Goal: Transaction & Acquisition: Purchase product/service

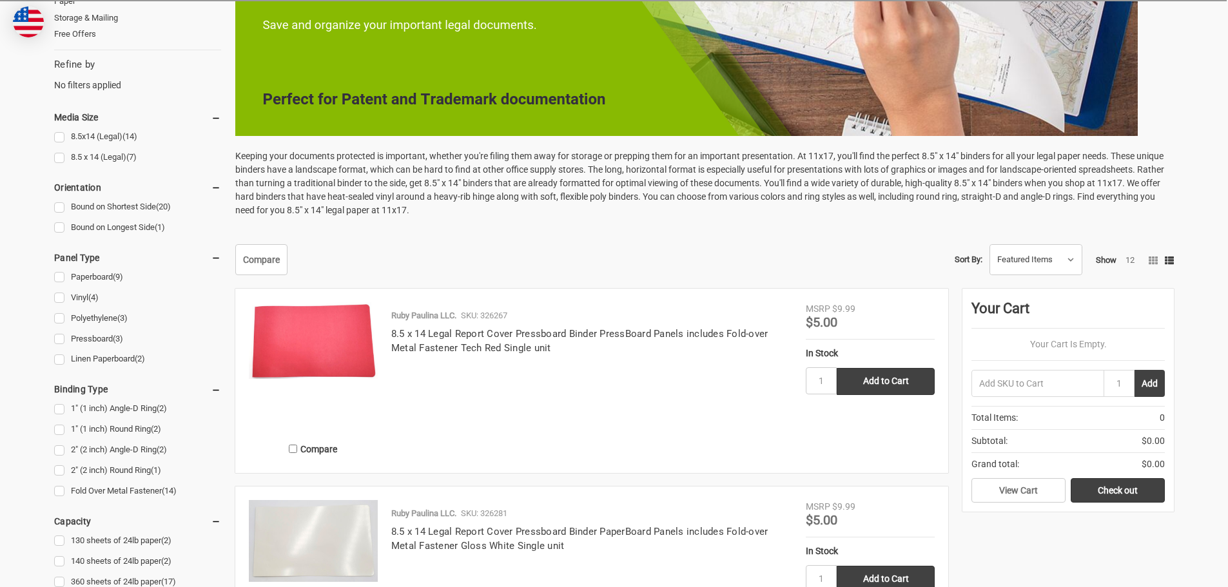
scroll to position [516, 0]
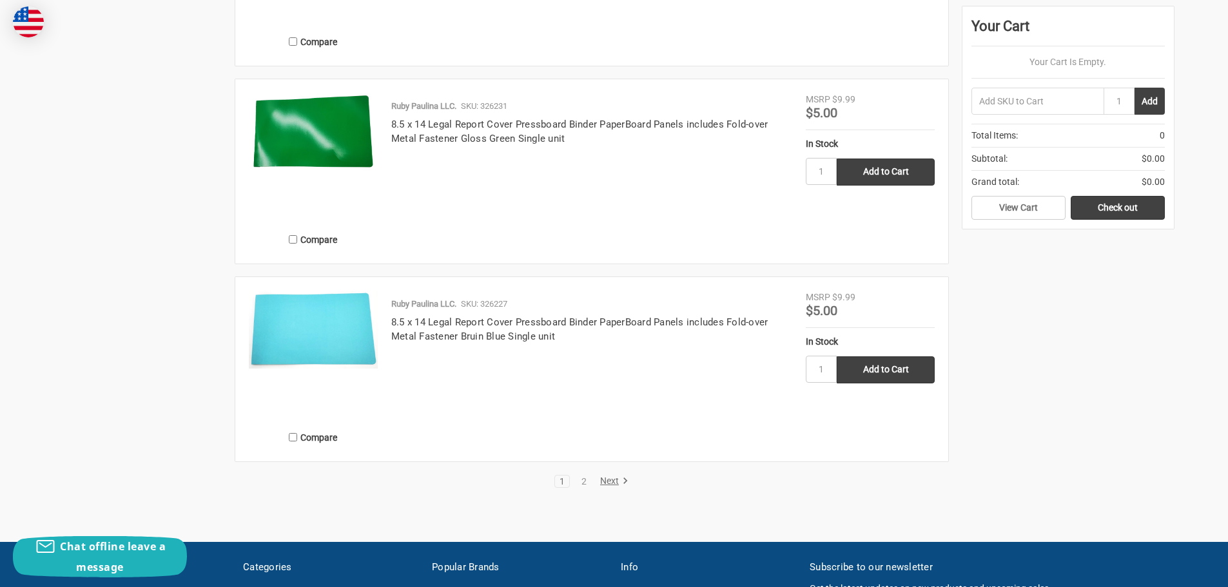
scroll to position [2578, 0]
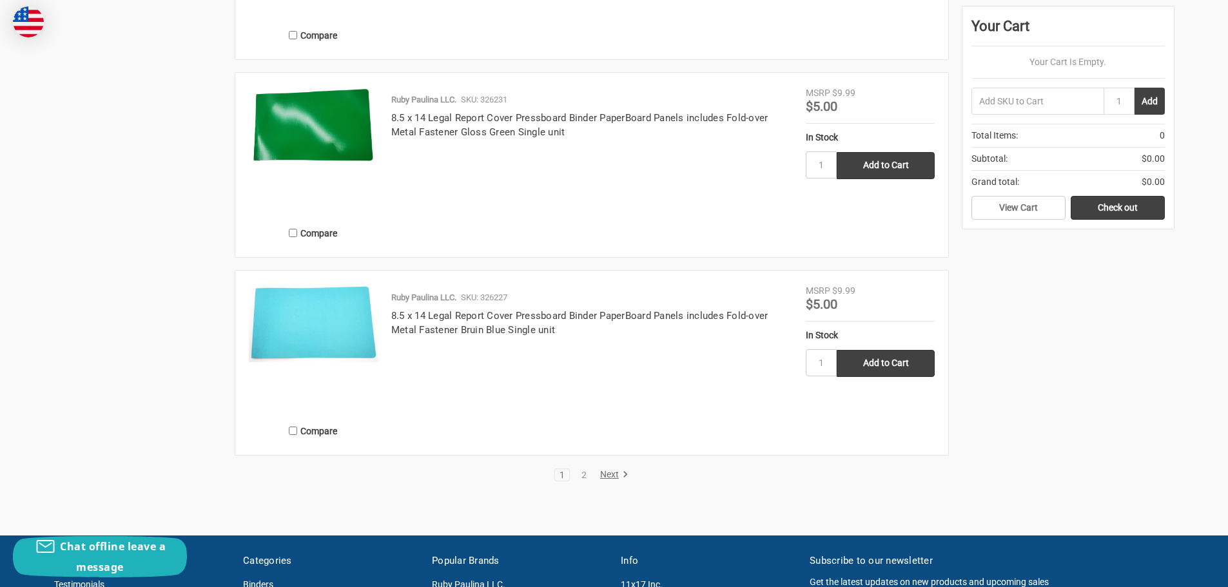
click at [615, 473] on link "Next" at bounding box center [611, 475] width 33 height 12
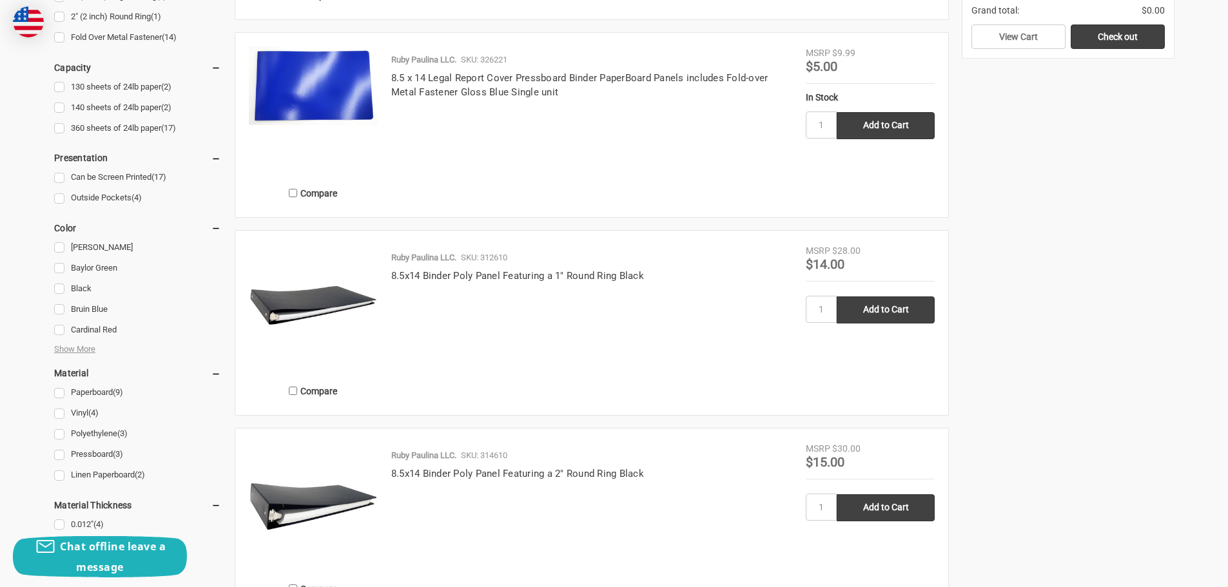
scroll to position [838, 0]
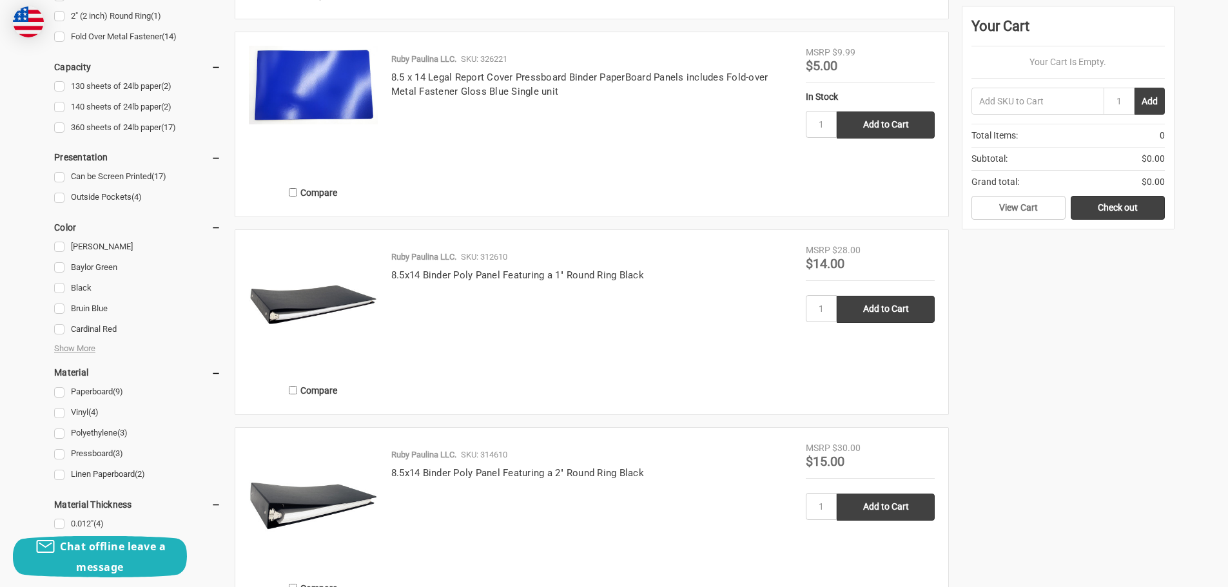
click at [695, 369] on div "Ruby Paulina LLC. SKU: 312610 8.5x14 Binder Poly Panel Featuring a 1" Round Rin…" at bounding box center [592, 326] width 428 height 150
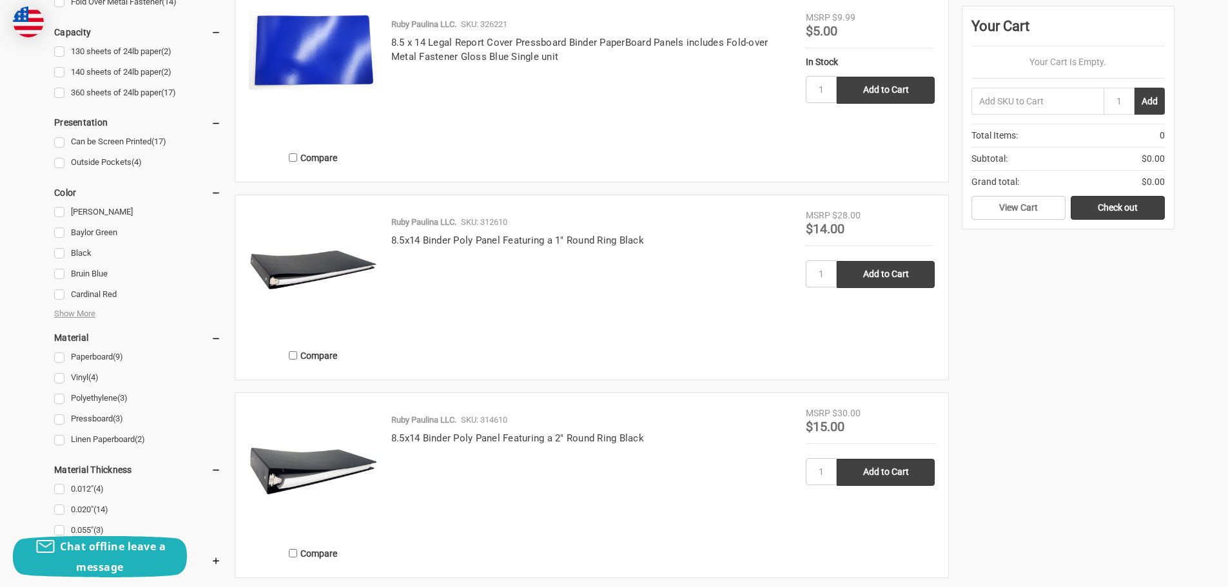
scroll to position [902, 0]
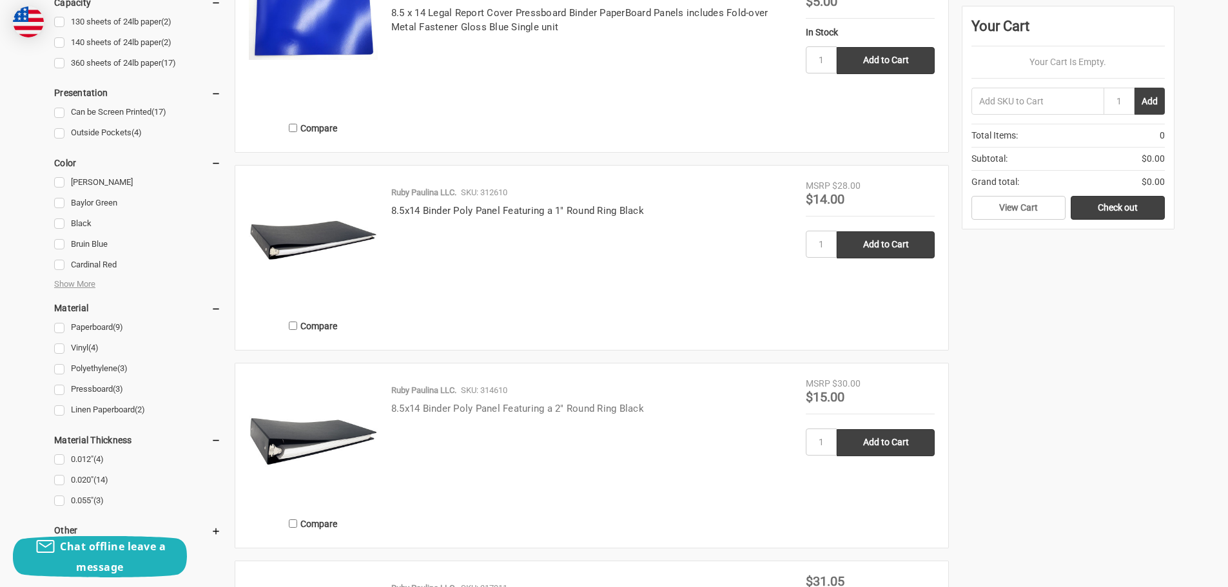
click at [438, 406] on link "8.5x14 Binder Poly Panel Featuring a 2" Round Ring Black" at bounding box center [517, 409] width 253 height 12
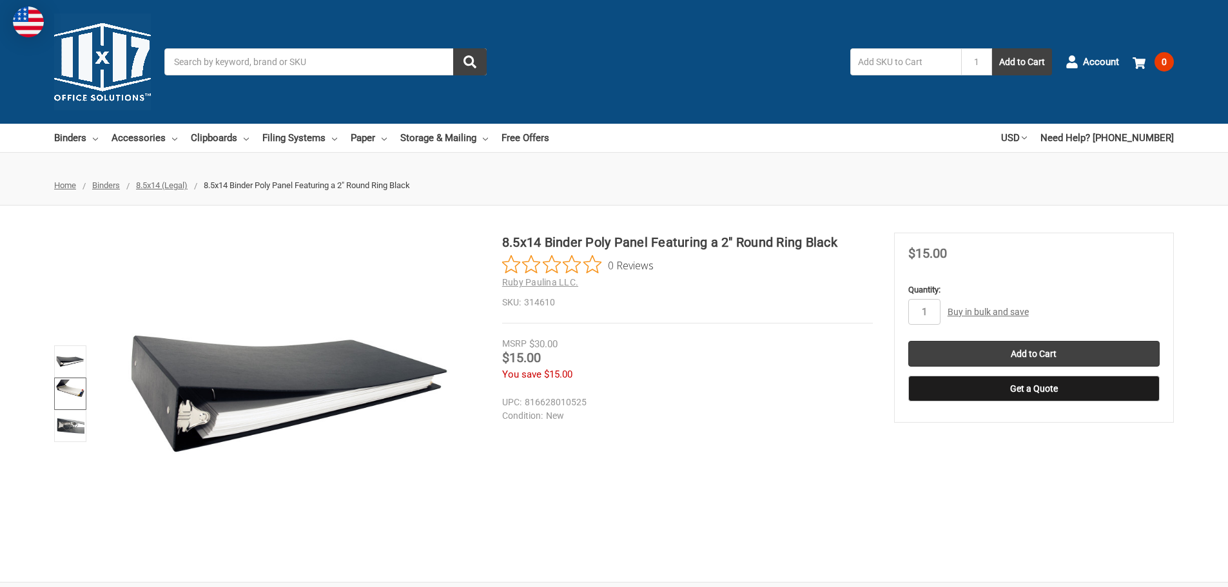
click at [73, 389] on img at bounding box center [70, 394] width 28 height 28
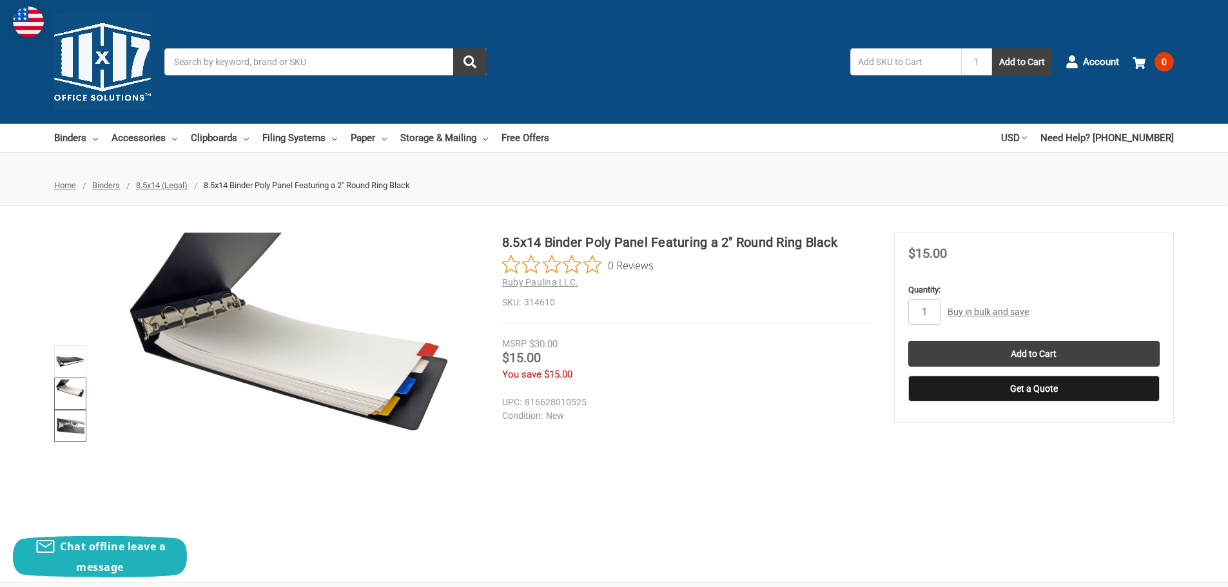
click at [73, 432] on img at bounding box center [70, 426] width 28 height 28
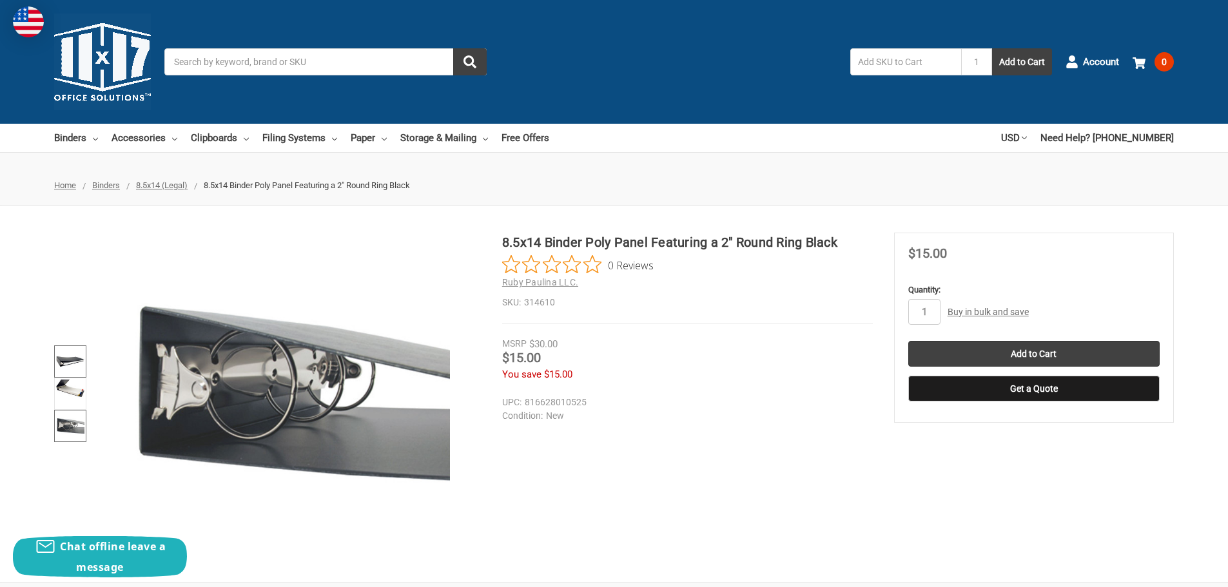
click at [71, 353] on img at bounding box center [70, 361] width 28 height 28
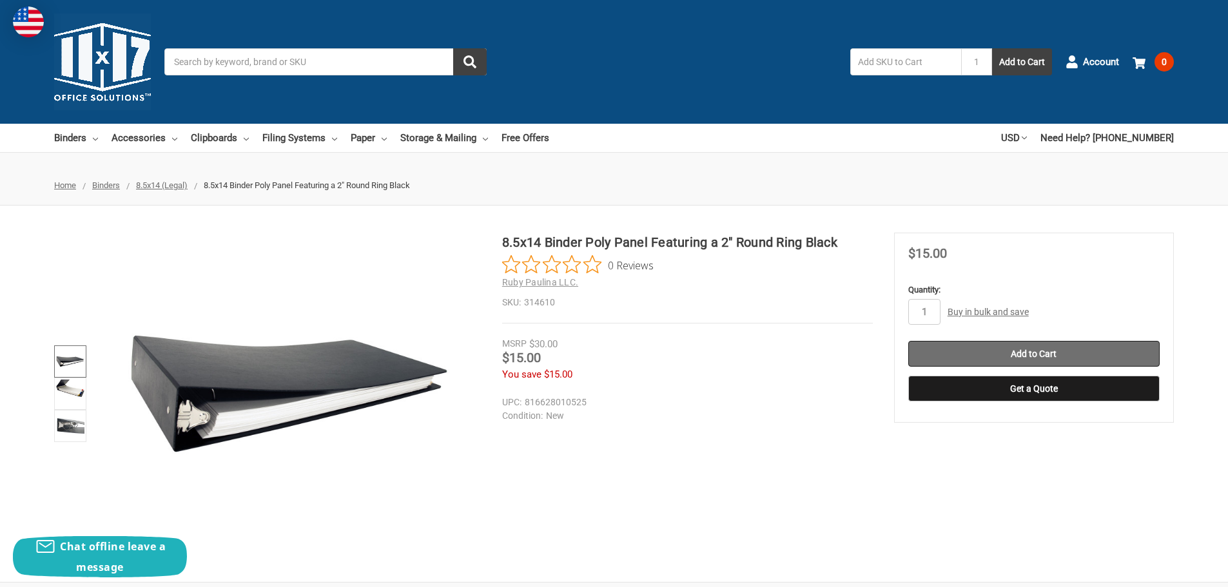
click at [1064, 347] on input "Add to Cart" at bounding box center [1033, 354] width 251 height 26
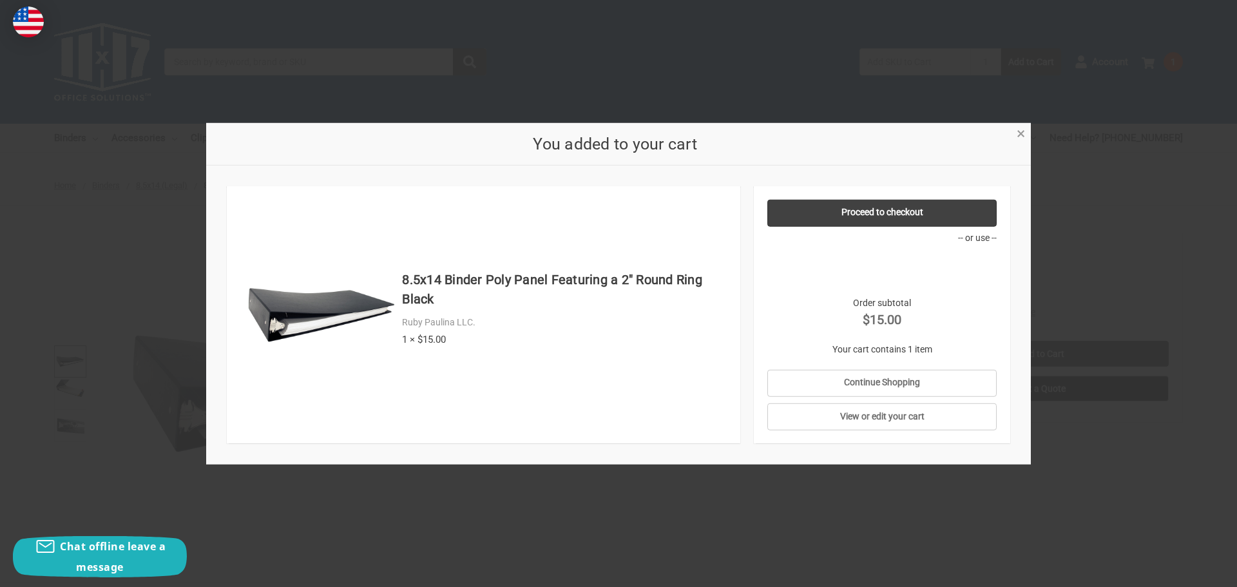
click at [1023, 135] on span "×" at bounding box center [1021, 133] width 8 height 19
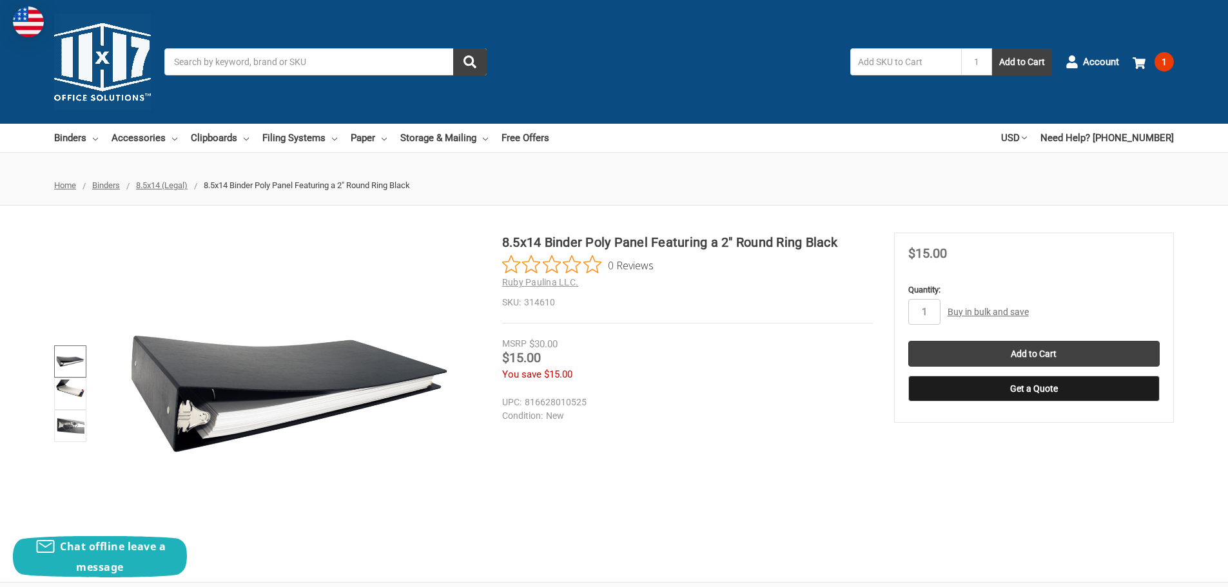
click at [160, 181] on span "8.5x14 (Legal)" at bounding box center [162, 185] width 52 height 10
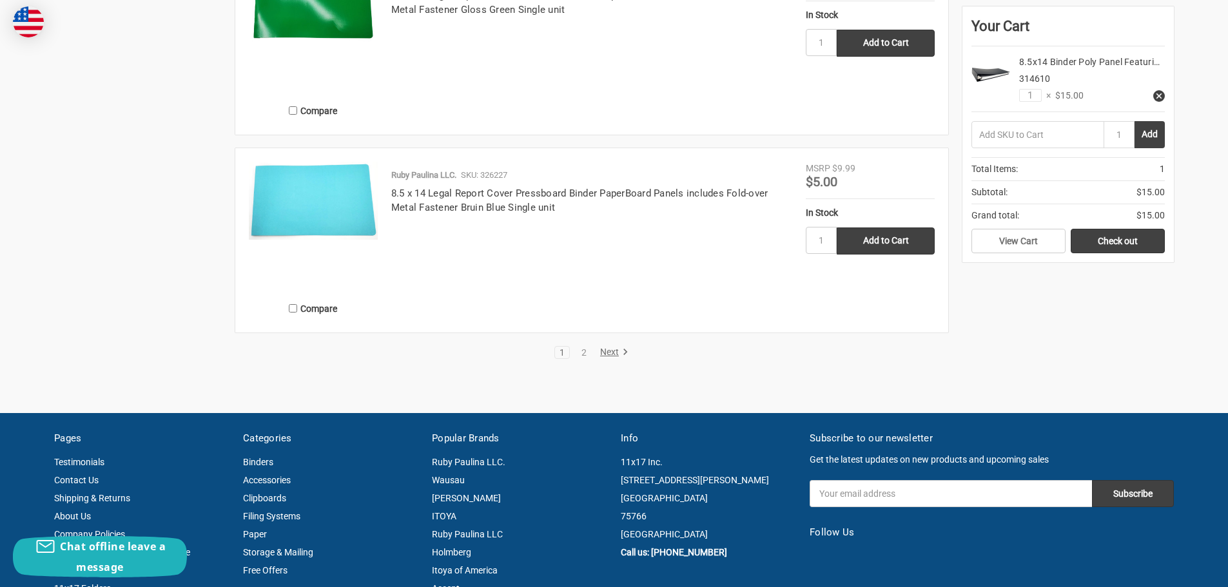
scroll to position [2771, 0]
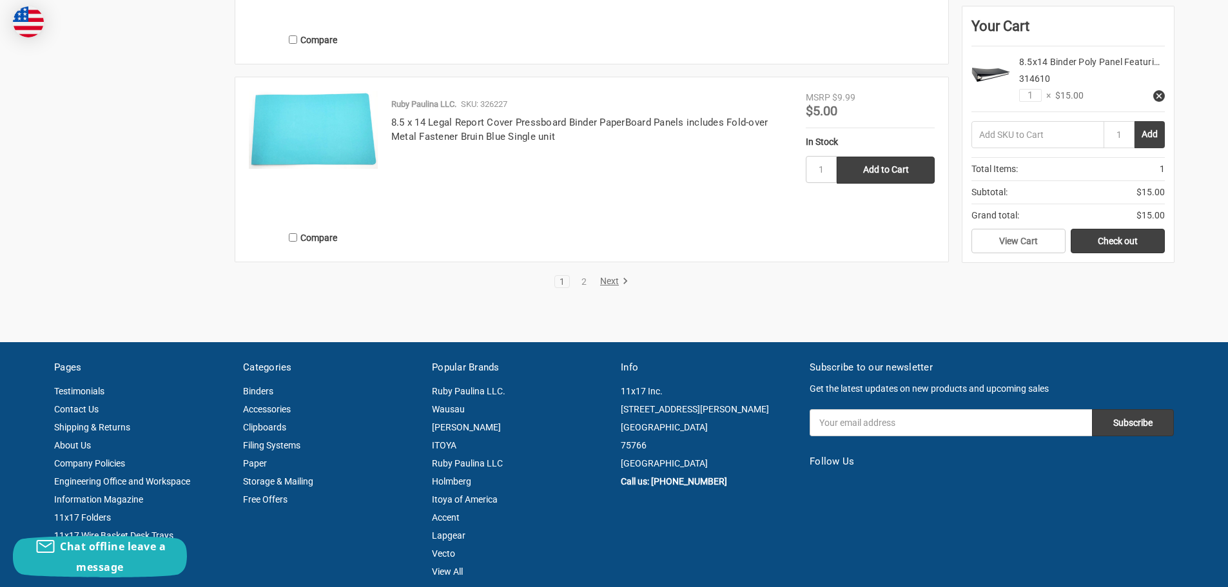
click at [603, 281] on link "Next" at bounding box center [611, 282] width 33 height 12
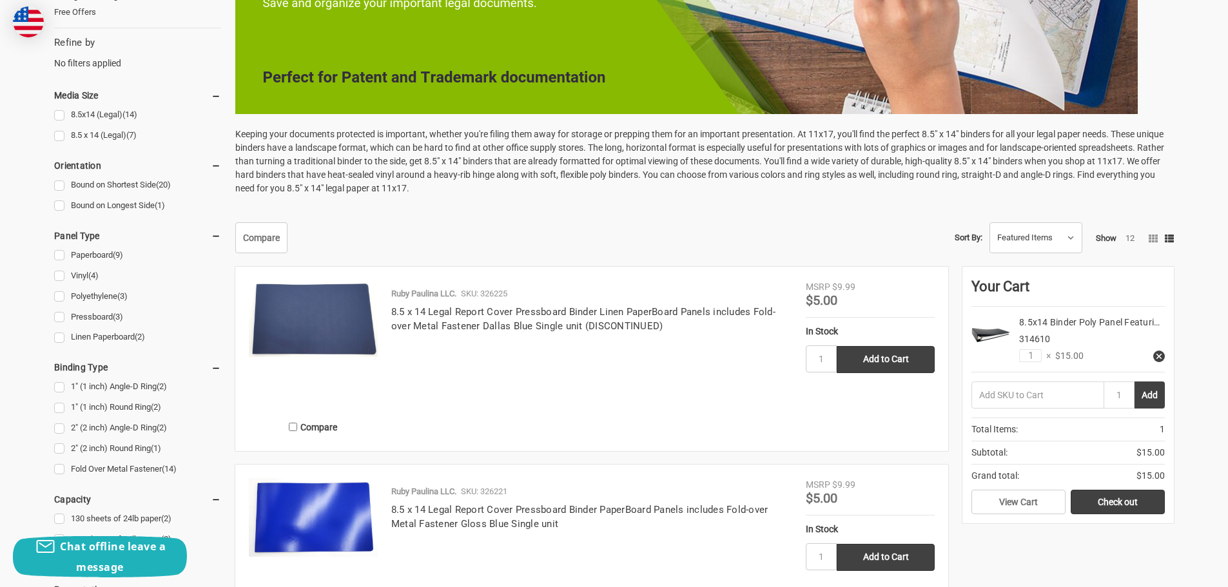
scroll to position [193, 0]
